Goal: Entertainment & Leisure: Browse casually

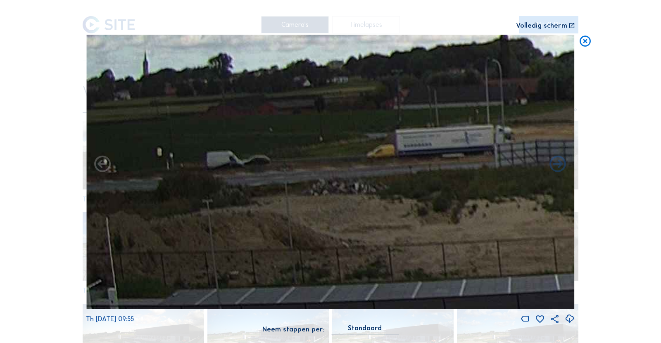
click at [583, 47] on icon at bounding box center [584, 42] width 13 height 14
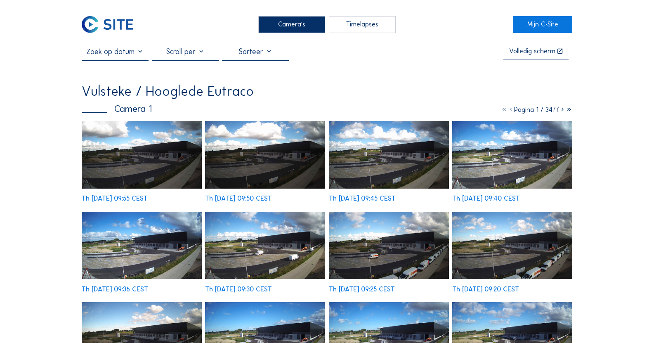
click at [563, 111] on icon at bounding box center [562, 110] width 7 height 8
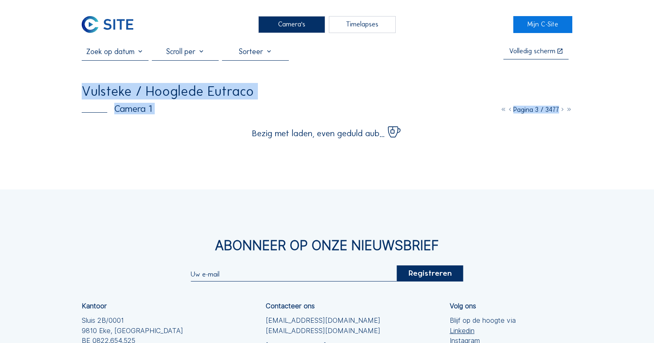
click at [563, 111] on icon at bounding box center [562, 110] width 7 height 8
click at [562, 111] on icon at bounding box center [562, 110] width 7 height 8
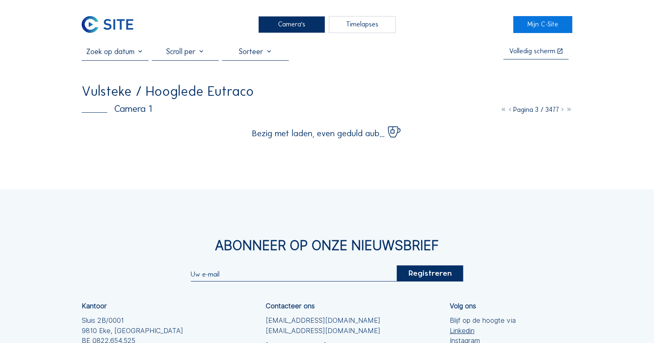
click at [562, 111] on icon at bounding box center [562, 110] width 7 height 8
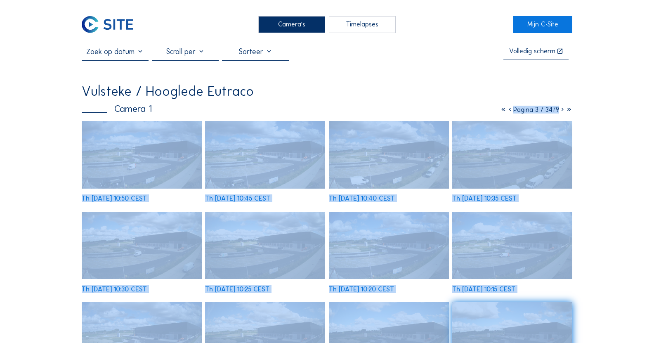
click at [562, 112] on icon at bounding box center [562, 110] width 7 height 8
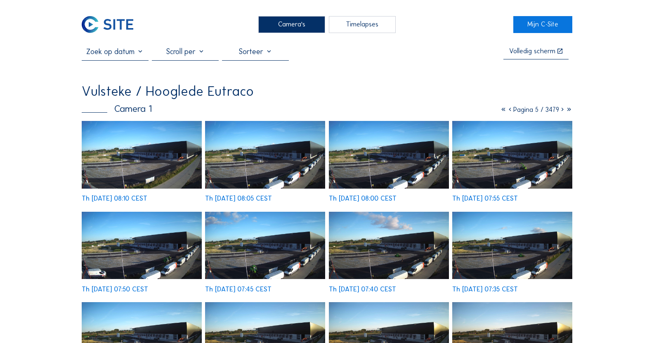
click at [255, 140] on img at bounding box center [265, 155] width 120 height 68
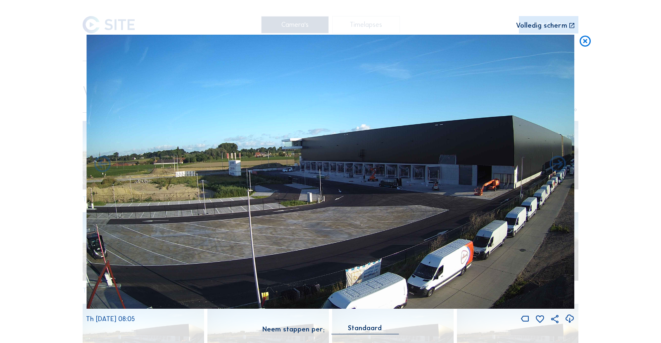
click at [585, 42] on icon at bounding box center [584, 42] width 13 height 14
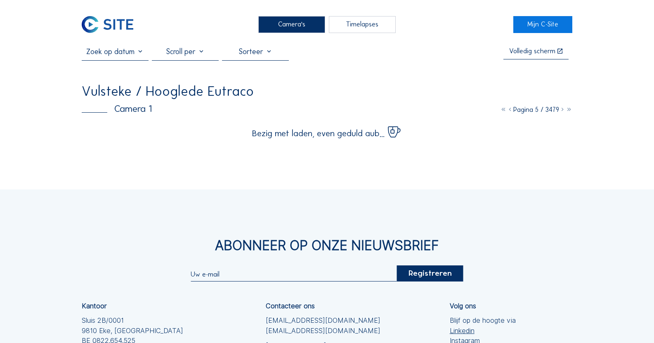
click at [178, 55] on div at bounding box center [185, 54] width 67 height 14
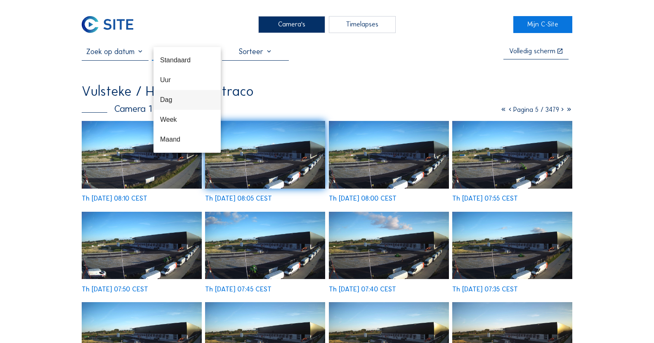
click at [184, 102] on div "Dag" at bounding box center [187, 100] width 54 height 8
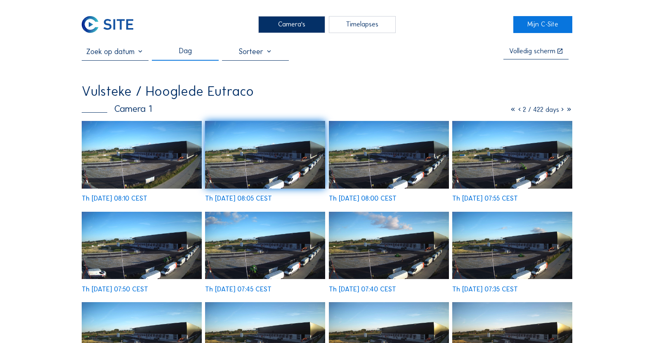
click at [561, 111] on icon at bounding box center [562, 110] width 7 height 8
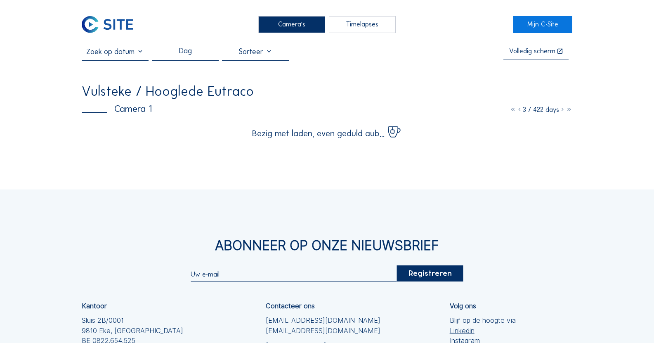
click at [563, 113] on icon at bounding box center [562, 110] width 7 height 8
click at [369, 137] on span "Bezig met laden, even geduld aub..." at bounding box center [318, 133] width 133 height 9
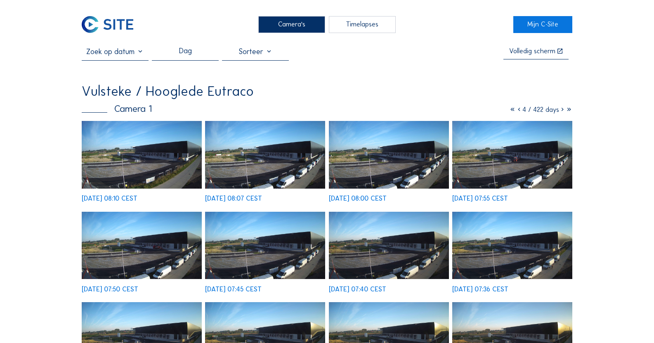
click at [365, 148] on img at bounding box center [389, 155] width 120 height 68
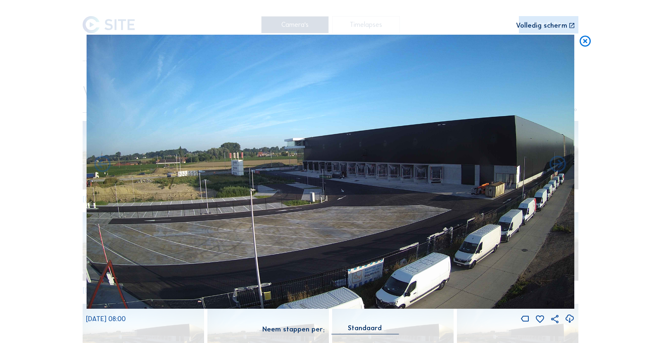
click at [582, 41] on icon at bounding box center [584, 42] width 13 height 14
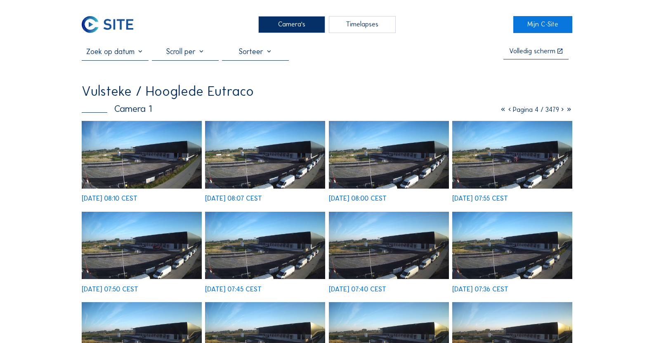
click at [560, 112] on icon at bounding box center [562, 110] width 7 height 8
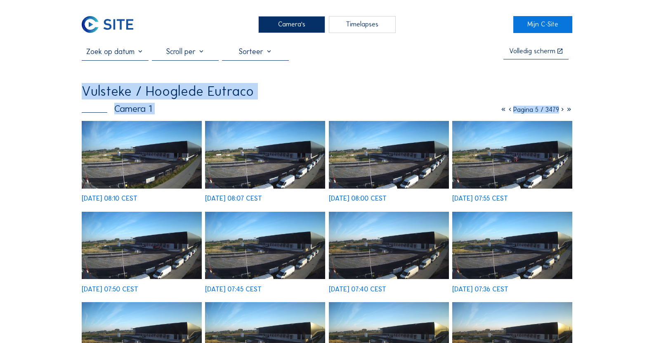
click at [560, 112] on icon at bounding box center [562, 110] width 7 height 8
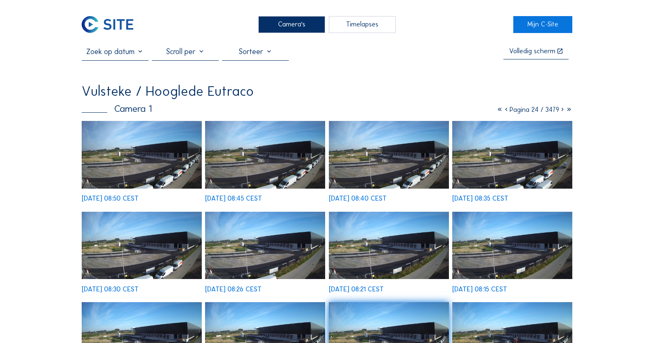
click at [505, 112] on icon at bounding box center [506, 110] width 7 height 8
click at [504, 112] on icon at bounding box center [507, 110] width 7 height 8
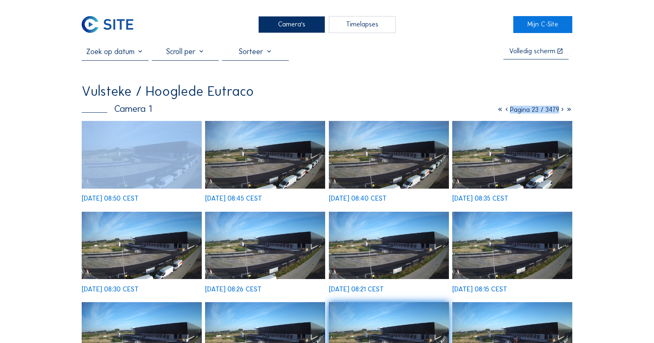
click at [504, 112] on icon at bounding box center [507, 110] width 7 height 8
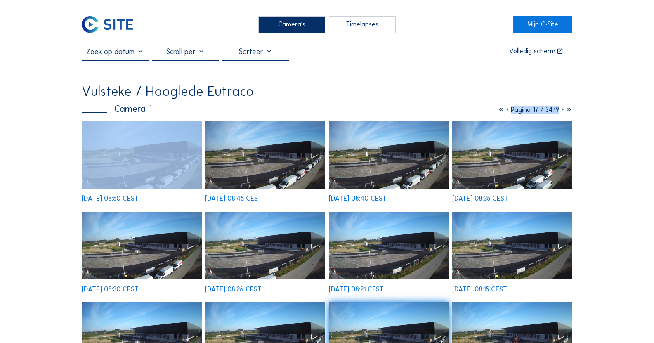
click at [504, 112] on icon at bounding box center [507, 110] width 7 height 8
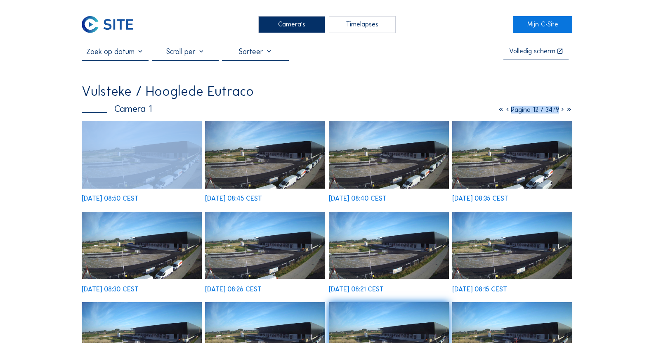
click at [504, 112] on icon at bounding box center [507, 110] width 7 height 8
click at [507, 112] on icon at bounding box center [510, 110] width 7 height 8
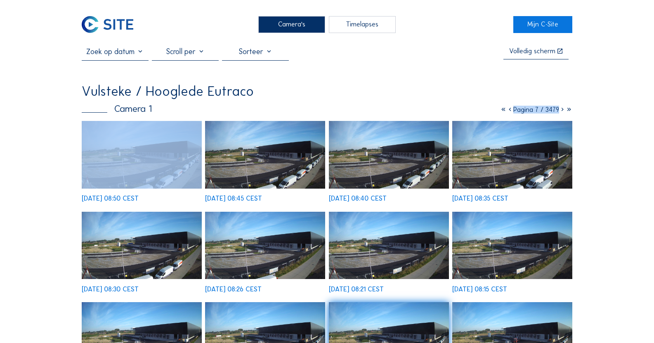
click at [507, 112] on icon at bounding box center [510, 110] width 7 height 8
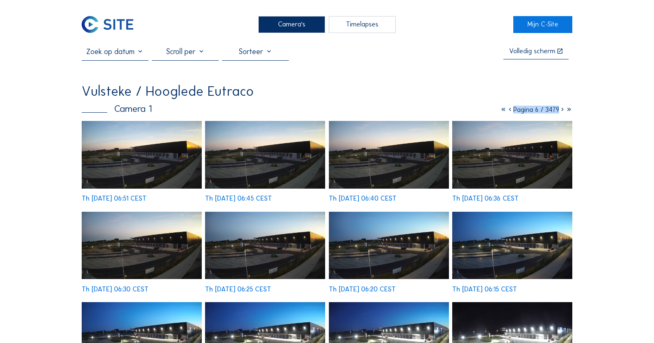
click at [399, 107] on div "Camera 1 Pagina 6 / 3479" at bounding box center [327, 108] width 491 height 9
click at [239, 164] on img at bounding box center [265, 155] width 120 height 68
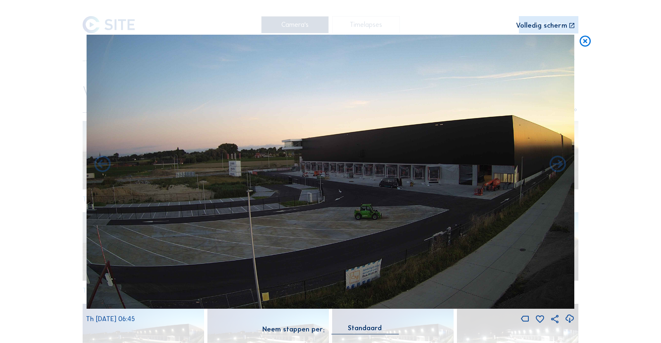
click at [584, 42] on icon at bounding box center [584, 42] width 13 height 14
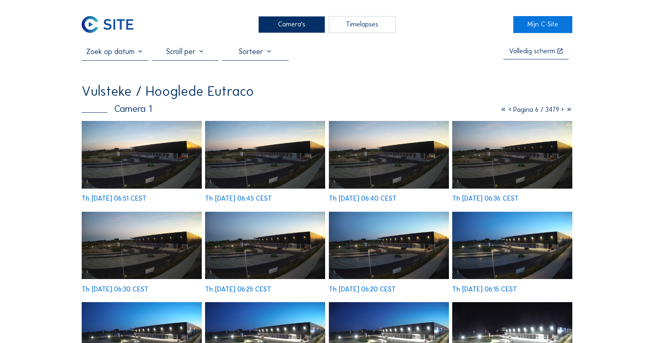
click at [561, 111] on icon at bounding box center [562, 110] width 7 height 8
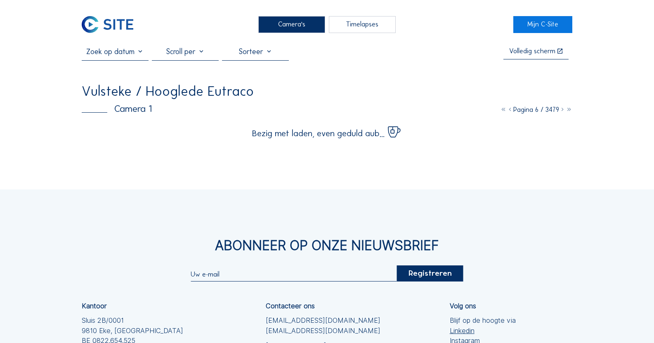
click at [561, 113] on icon at bounding box center [562, 110] width 7 height 8
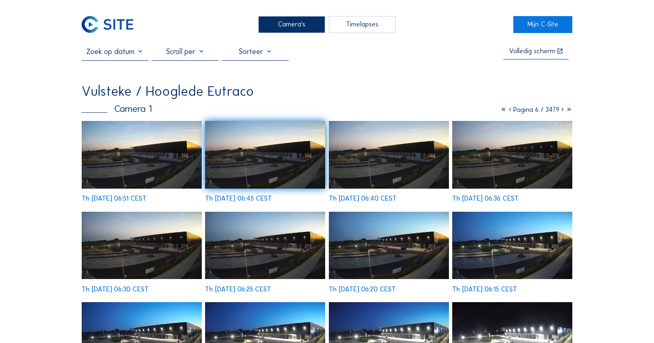
click at [561, 112] on icon at bounding box center [562, 110] width 7 height 8
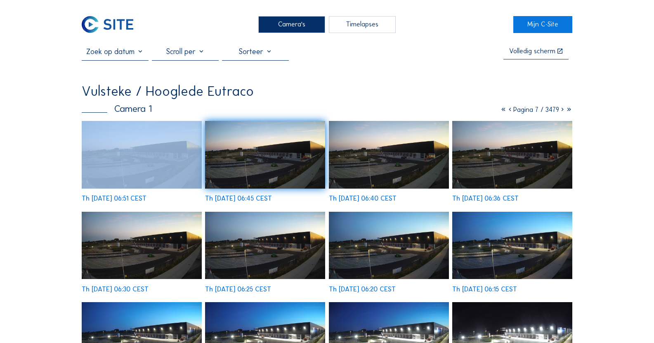
click at [561, 112] on icon at bounding box center [562, 110] width 7 height 8
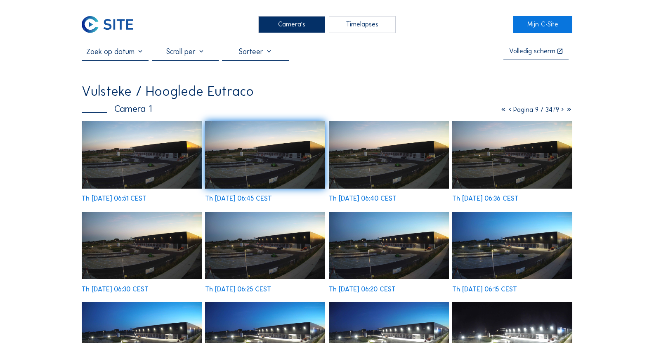
click at [484, 98] on div "Vulsteke / Hooglede Eutraco" at bounding box center [327, 91] width 491 height 13
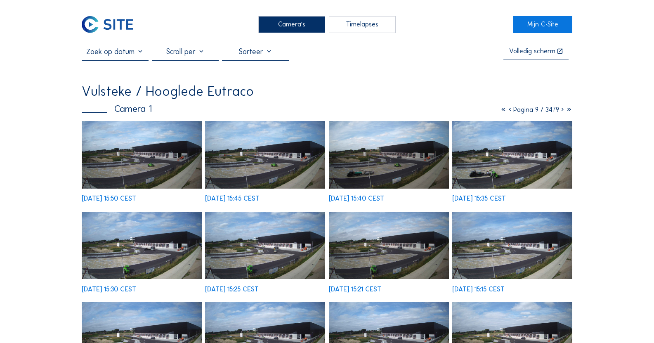
click at [296, 135] on img at bounding box center [265, 155] width 120 height 68
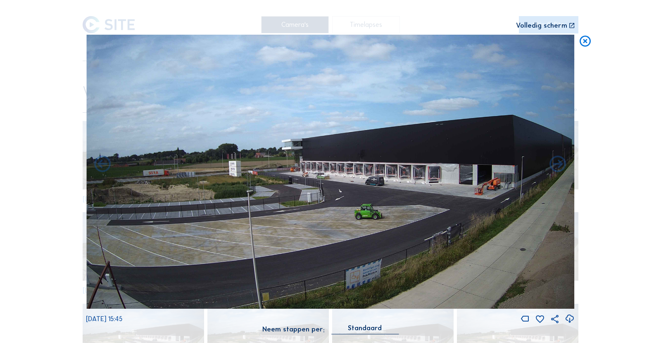
click at [582, 41] on icon at bounding box center [584, 42] width 13 height 14
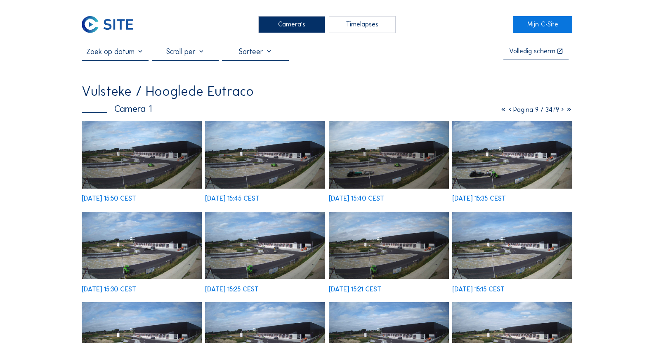
click at [559, 111] on icon at bounding box center [562, 110] width 7 height 8
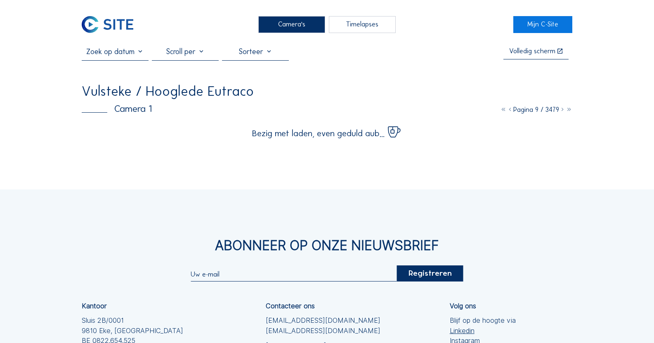
click at [560, 111] on icon at bounding box center [562, 110] width 7 height 8
click at [561, 111] on icon at bounding box center [562, 110] width 7 height 8
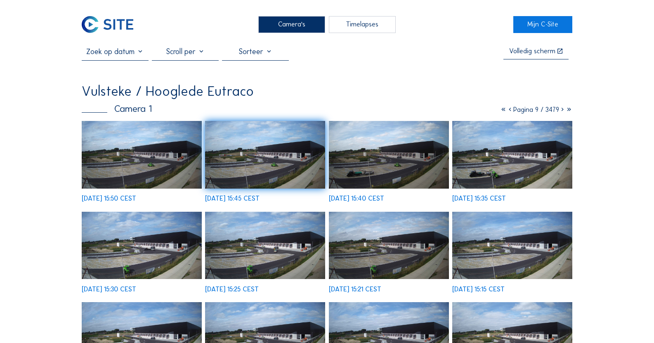
click at [561, 111] on icon at bounding box center [562, 110] width 7 height 8
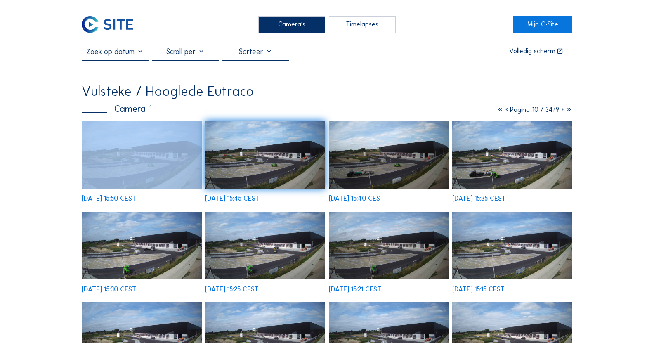
click at [561, 111] on icon at bounding box center [562, 110] width 7 height 8
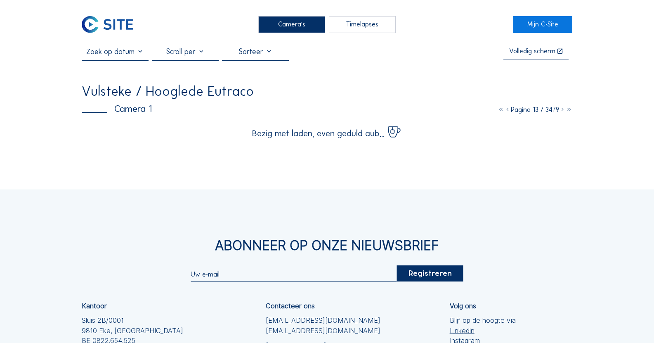
click at [446, 90] on div "Vulsteke / Hooglede Eutraco" at bounding box center [327, 91] width 491 height 13
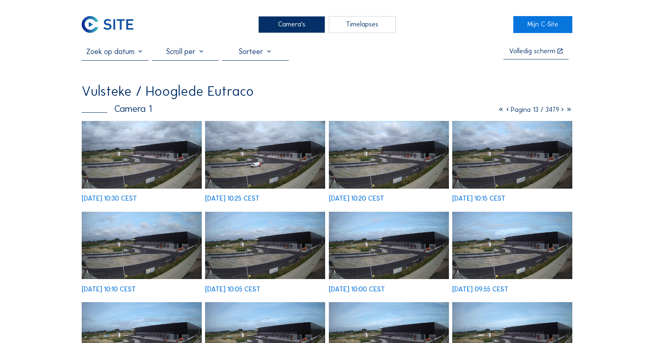
click at [192, 156] on img at bounding box center [142, 155] width 120 height 68
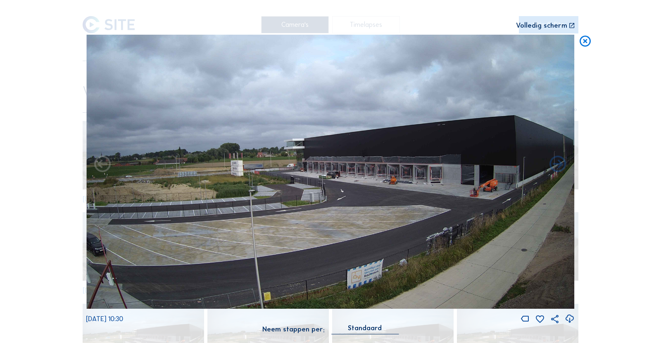
click at [580, 44] on icon at bounding box center [584, 42] width 13 height 14
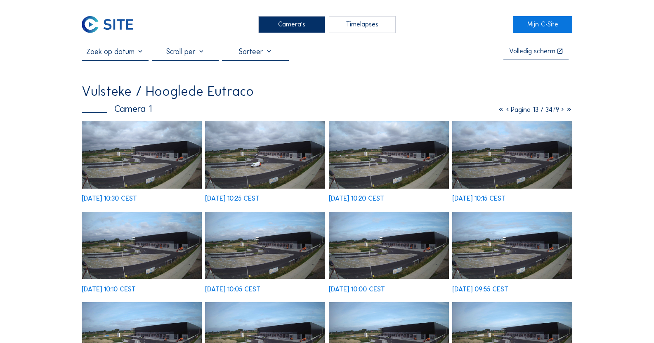
click at [560, 109] on icon at bounding box center [562, 110] width 7 height 8
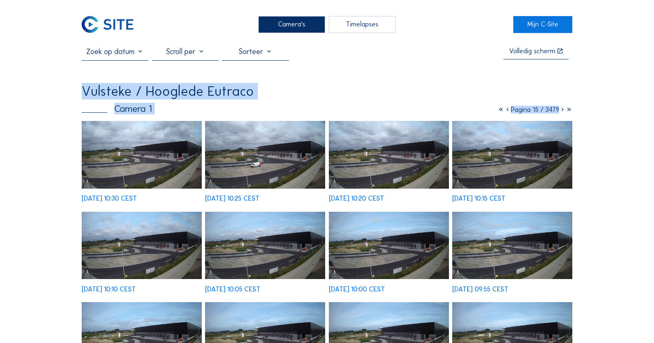
click at [560, 109] on icon at bounding box center [562, 110] width 7 height 8
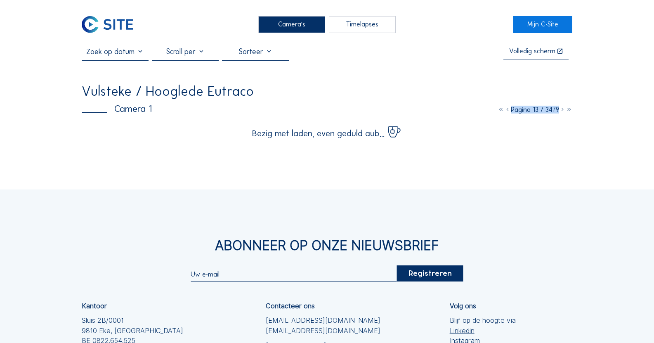
click at [560, 109] on icon at bounding box center [562, 110] width 7 height 8
click at [561, 111] on icon at bounding box center [562, 110] width 7 height 8
click at [561, 112] on icon at bounding box center [562, 110] width 7 height 8
click at [560, 112] on icon at bounding box center [562, 110] width 7 height 8
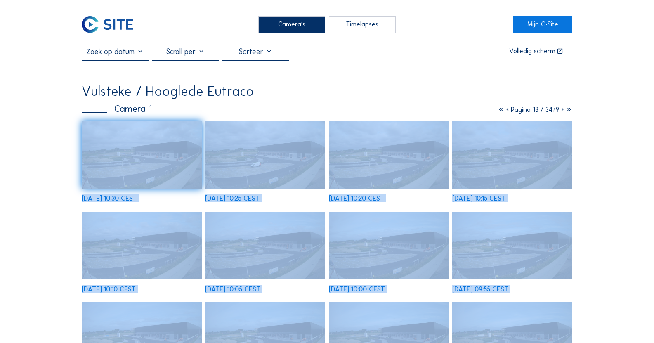
click at [560, 112] on icon at bounding box center [562, 110] width 7 height 8
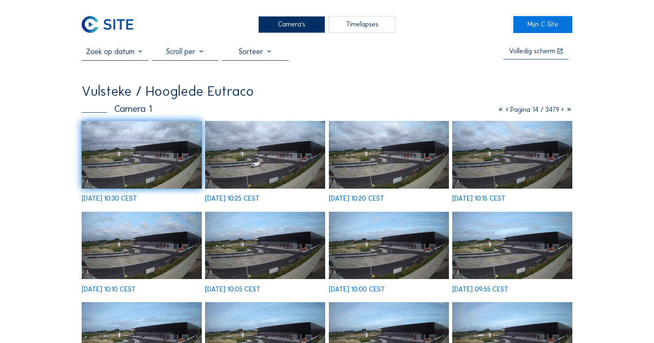
click at [561, 112] on icon at bounding box center [562, 110] width 7 height 8
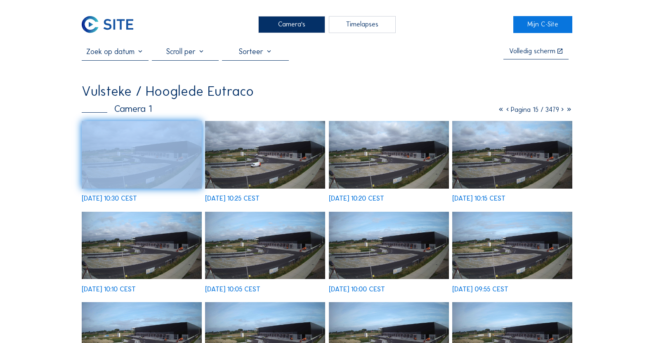
click at [561, 112] on icon at bounding box center [562, 110] width 7 height 8
click at [562, 112] on icon at bounding box center [562, 110] width 7 height 8
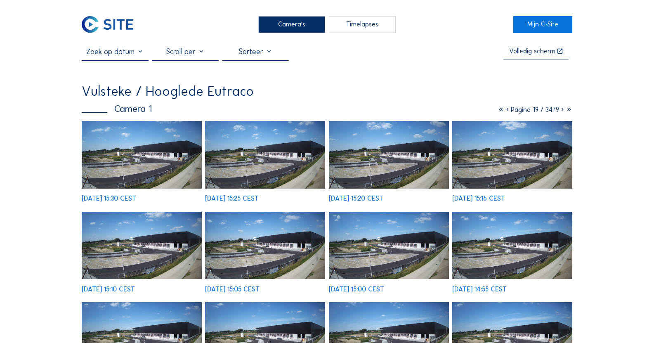
click at [206, 152] on img at bounding box center [265, 155] width 120 height 68
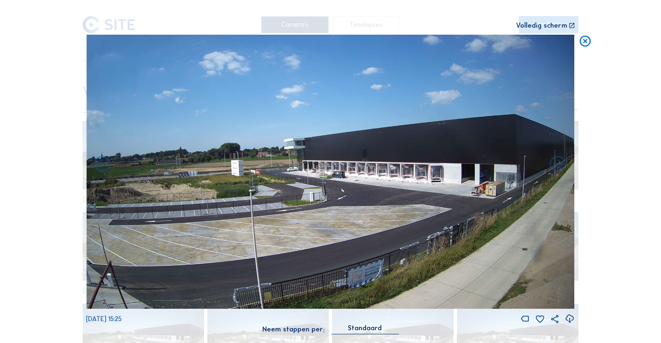
click at [587, 46] on icon at bounding box center [584, 42] width 13 height 14
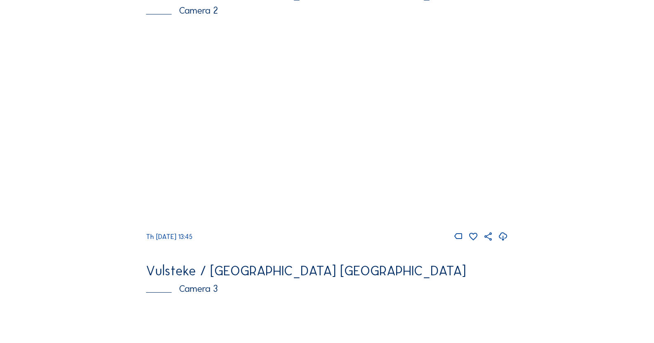
scroll to position [1197, 0]
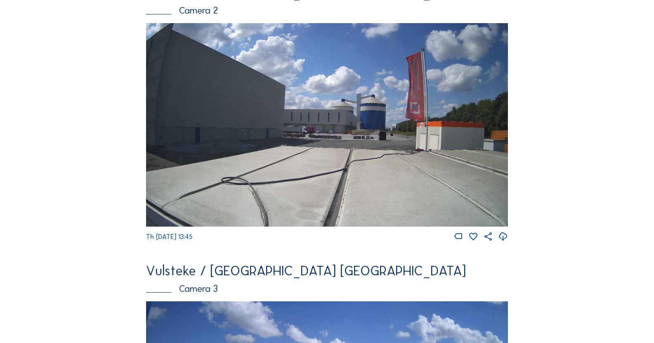
click at [341, 154] on img at bounding box center [327, 125] width 362 height 204
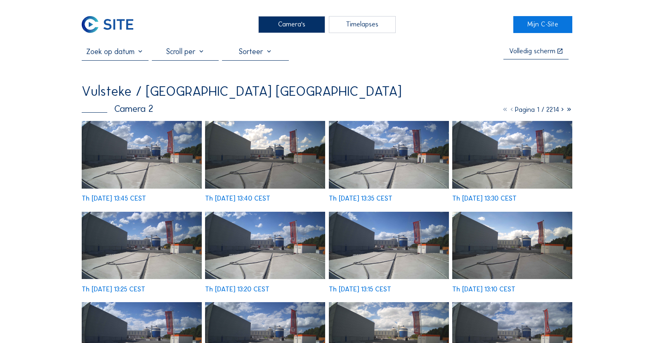
click at [132, 152] on img at bounding box center [142, 155] width 120 height 68
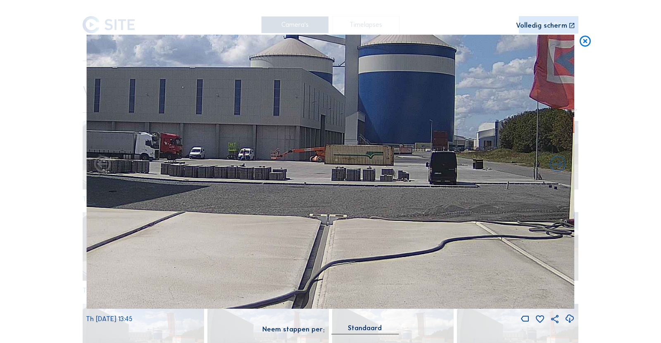
drag, startPoint x: 412, startPoint y: 183, endPoint x: 217, endPoint y: 165, distance: 195.3
click at [211, 166] on img at bounding box center [330, 172] width 488 height 275
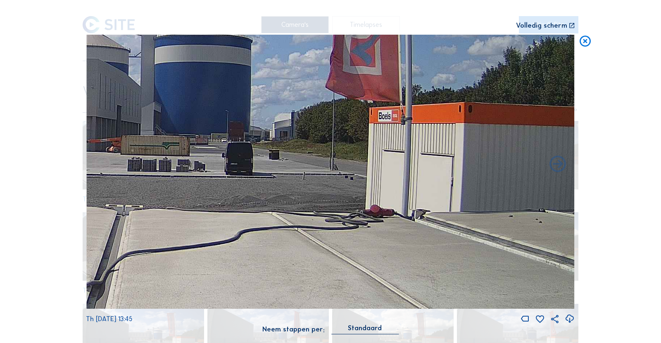
drag, startPoint x: 398, startPoint y: 185, endPoint x: 195, endPoint y: 176, distance: 203.7
click at [195, 176] on img at bounding box center [330, 172] width 488 height 275
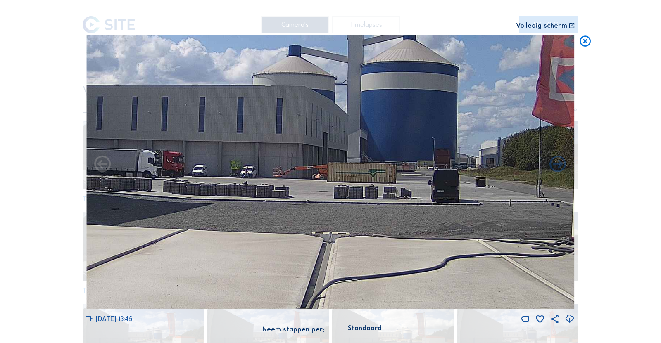
drag, startPoint x: 247, startPoint y: 173, endPoint x: 458, endPoint y: 202, distance: 213.3
click at [458, 202] on img at bounding box center [330, 172] width 488 height 275
